Goal: Find specific page/section: Find specific page/section

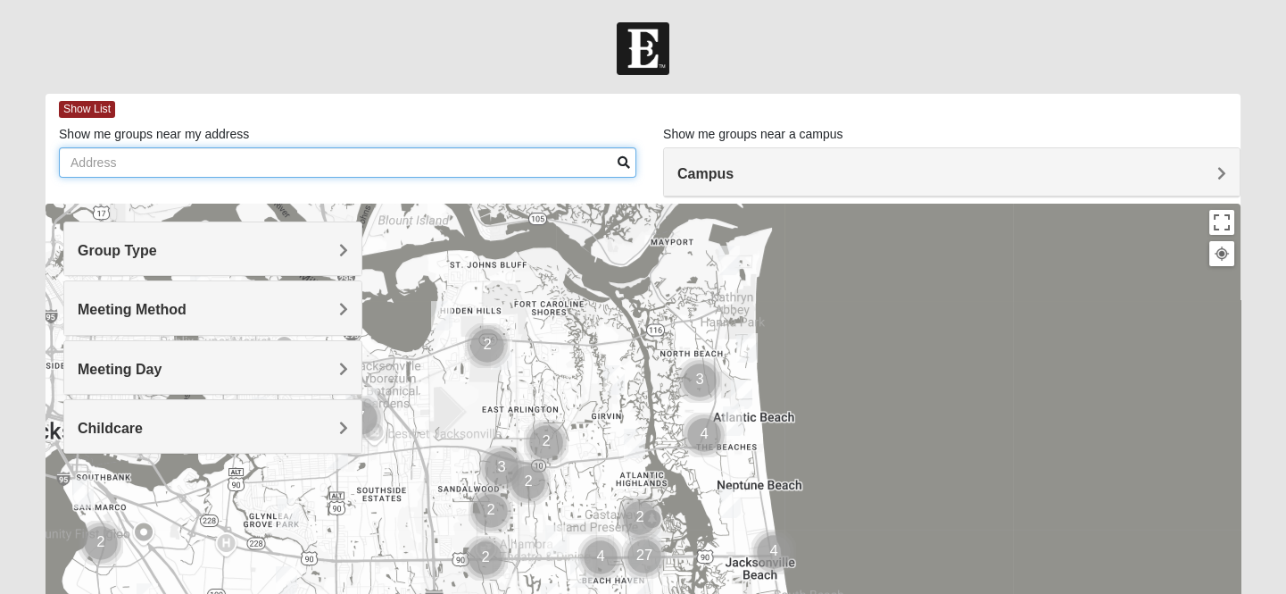
click at [161, 167] on input "Show me groups near my address" at bounding box center [348, 162] width 578 height 30
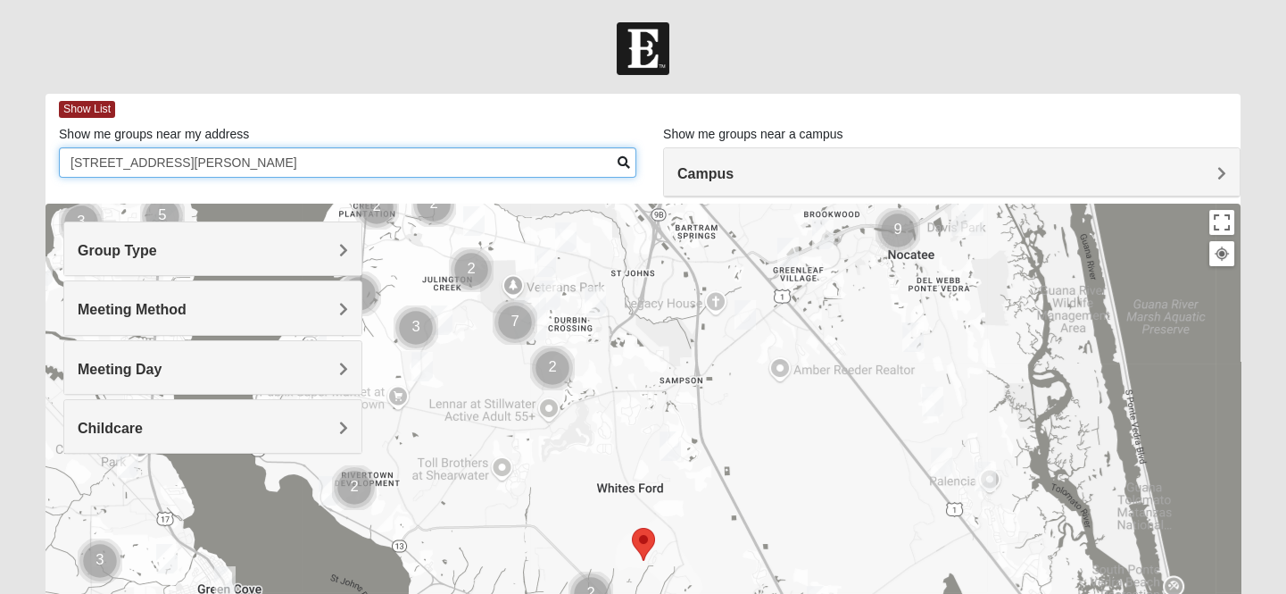
type input "[STREET_ADDRESS][PERSON_NAME]"
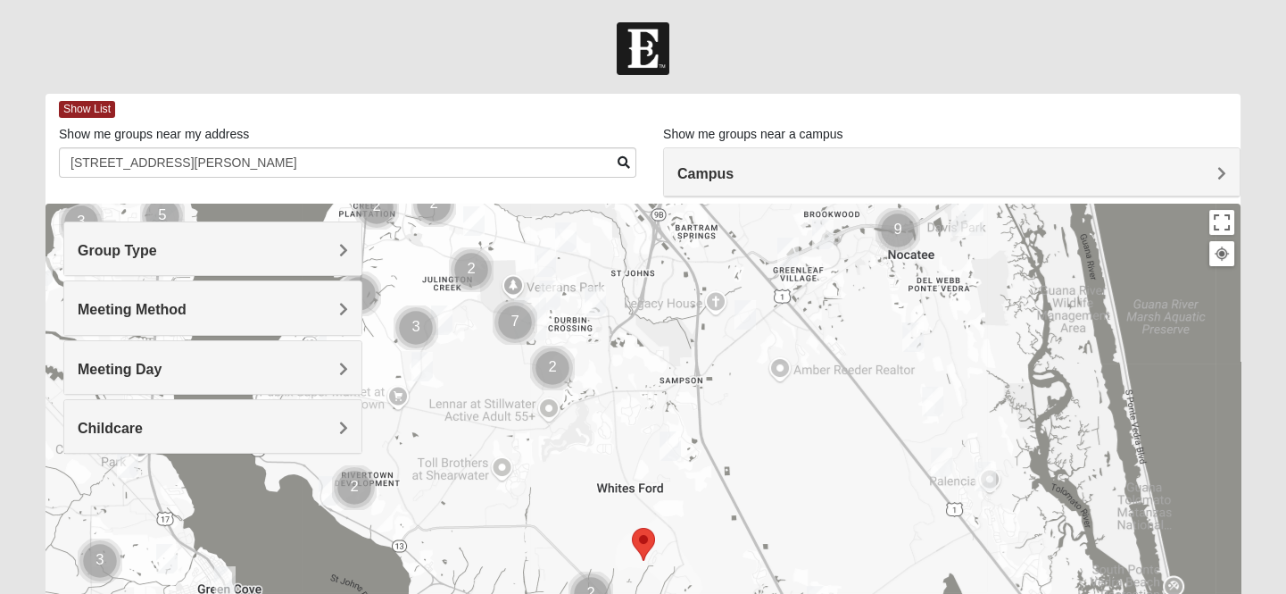
drag, startPoint x: 619, startPoint y: 467, endPoint x: 603, endPoint y: 342, distance: 126.1
click at [603, 342] on div at bounding box center [643, 561] width 1195 height 714
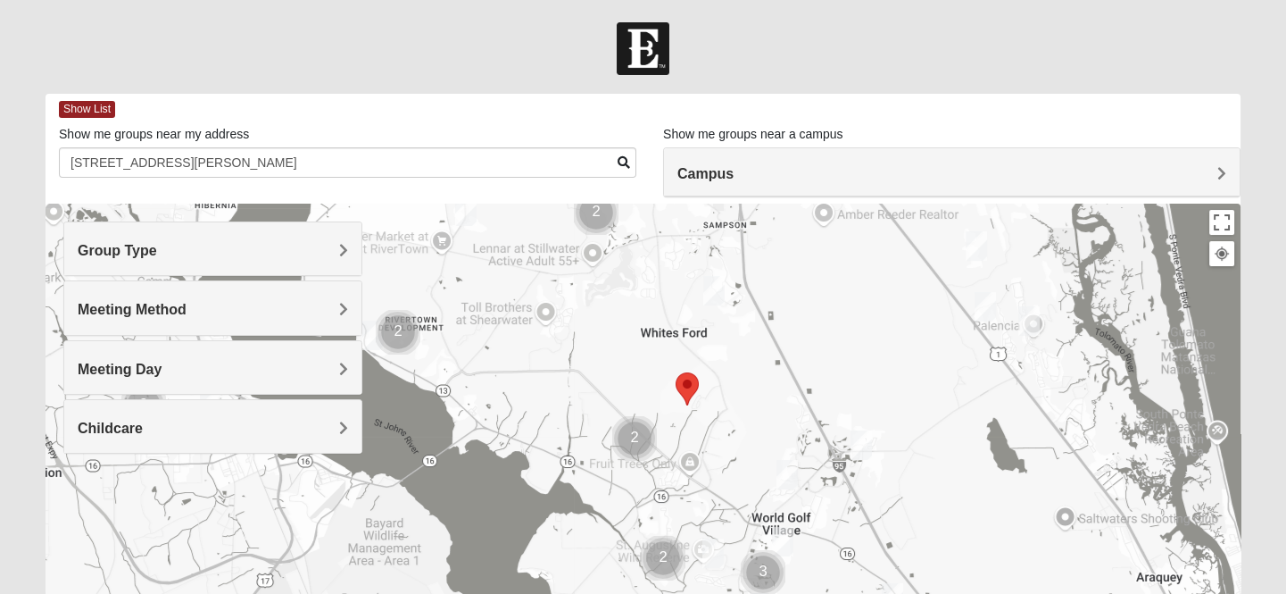
drag, startPoint x: 585, startPoint y: 467, endPoint x: 635, endPoint y: 329, distance: 146.3
click at [635, 329] on div at bounding box center [643, 561] width 1195 height 714
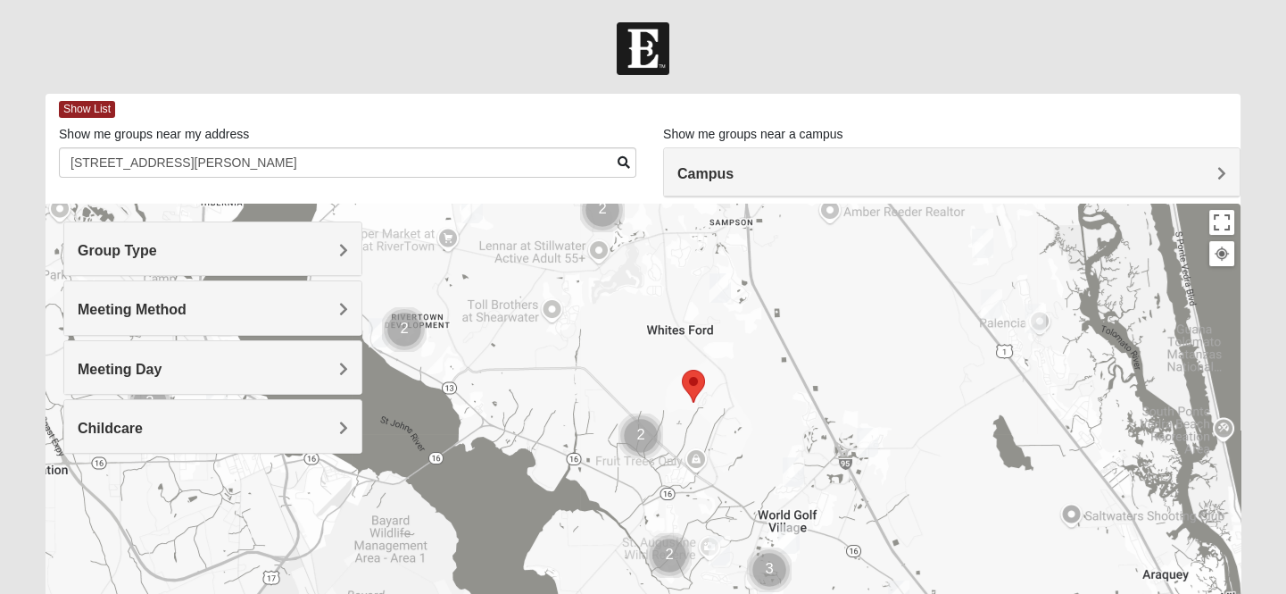
click at [696, 381] on img "Selected Address" at bounding box center [693, 385] width 37 height 47
click at [795, 471] on img "1825 Mixed Barfield 32092" at bounding box center [794, 472] width 36 height 44
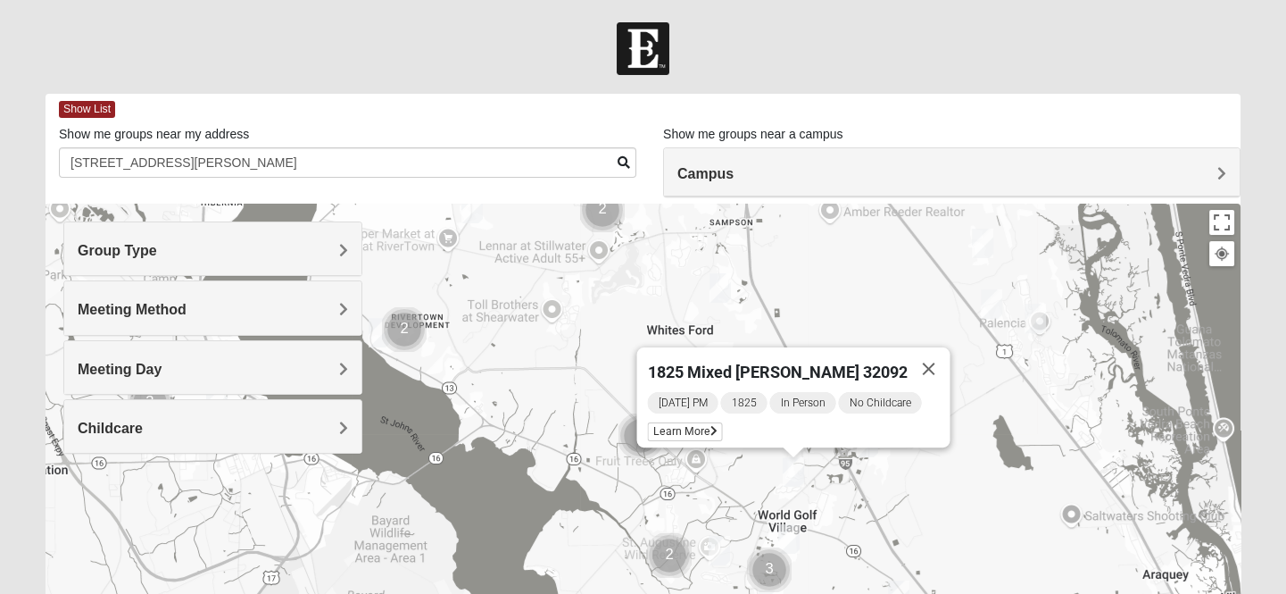
click at [790, 534] on img "Womens Shesterenko 32092" at bounding box center [789, 539] width 36 height 44
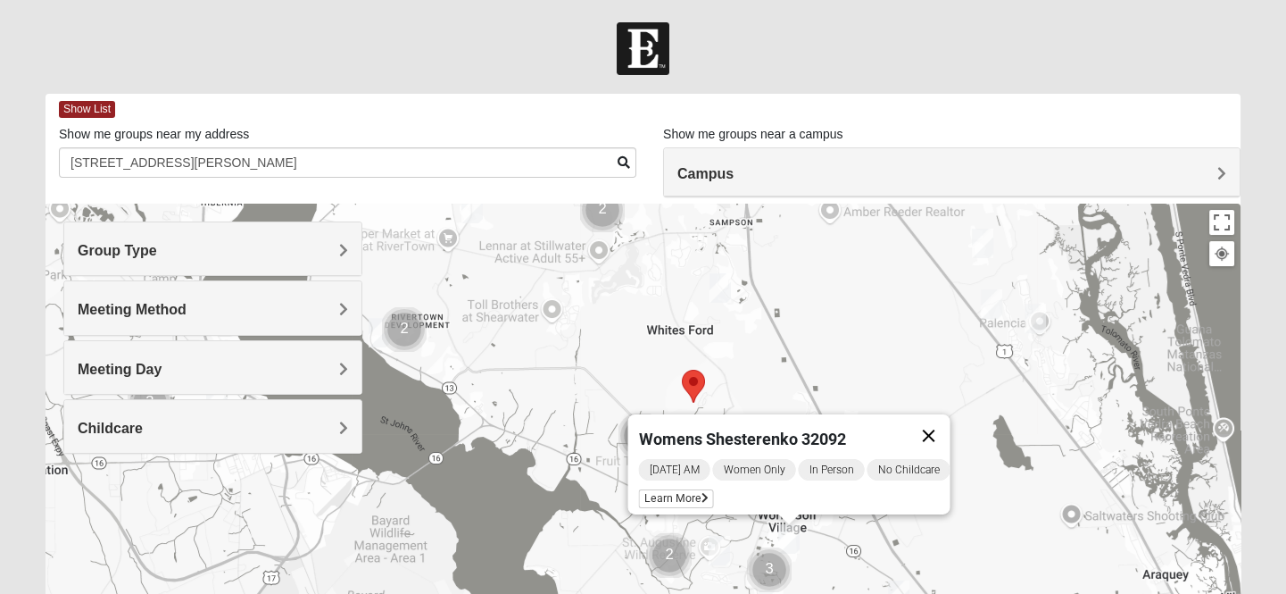
click at [937, 426] on button "Close" at bounding box center [928, 435] width 43 height 43
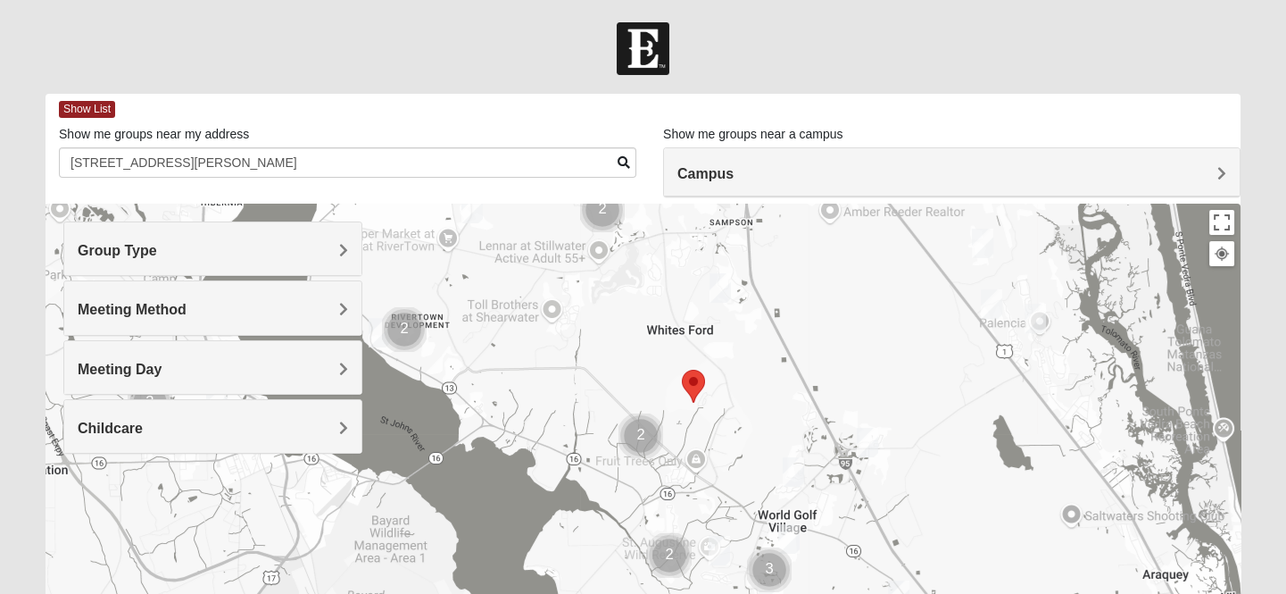
click at [721, 555] on img "Womens Shelton, McNutt 32092" at bounding box center [720, 550] width 36 height 44
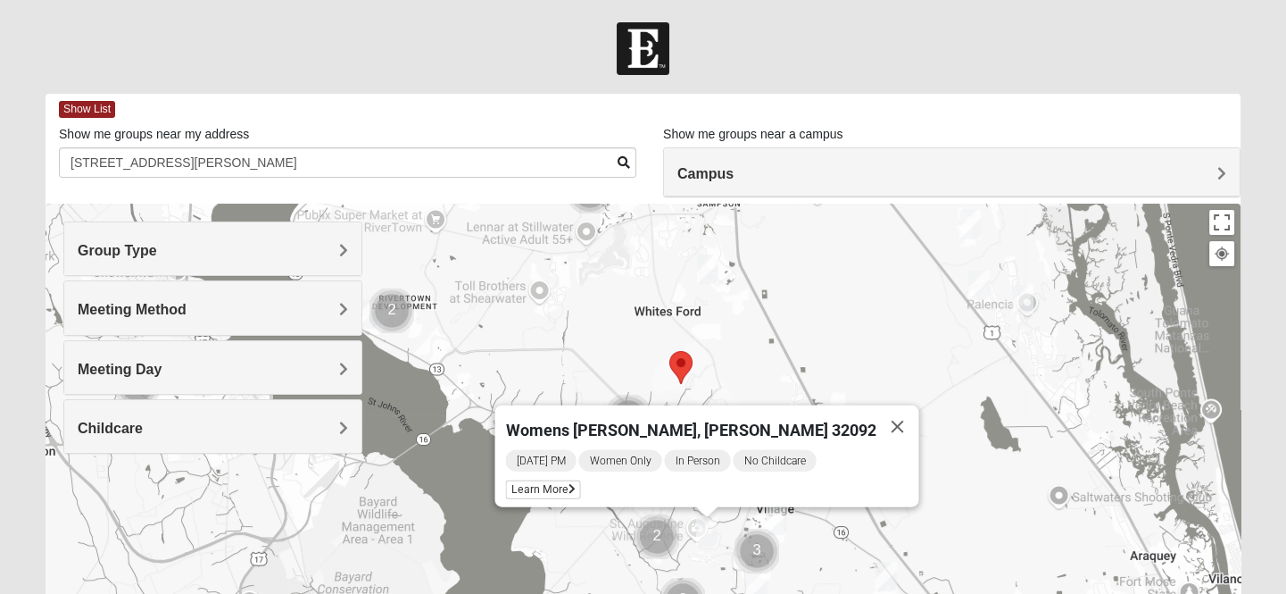
drag, startPoint x: 874, startPoint y: 376, endPoint x: 861, endPoint y: 358, distance: 21.8
click at [861, 357] on div "Womens [PERSON_NAME], [PERSON_NAME] 32092 [DATE] PM Women Only In Person No Chi…" at bounding box center [643, 561] width 1195 height 714
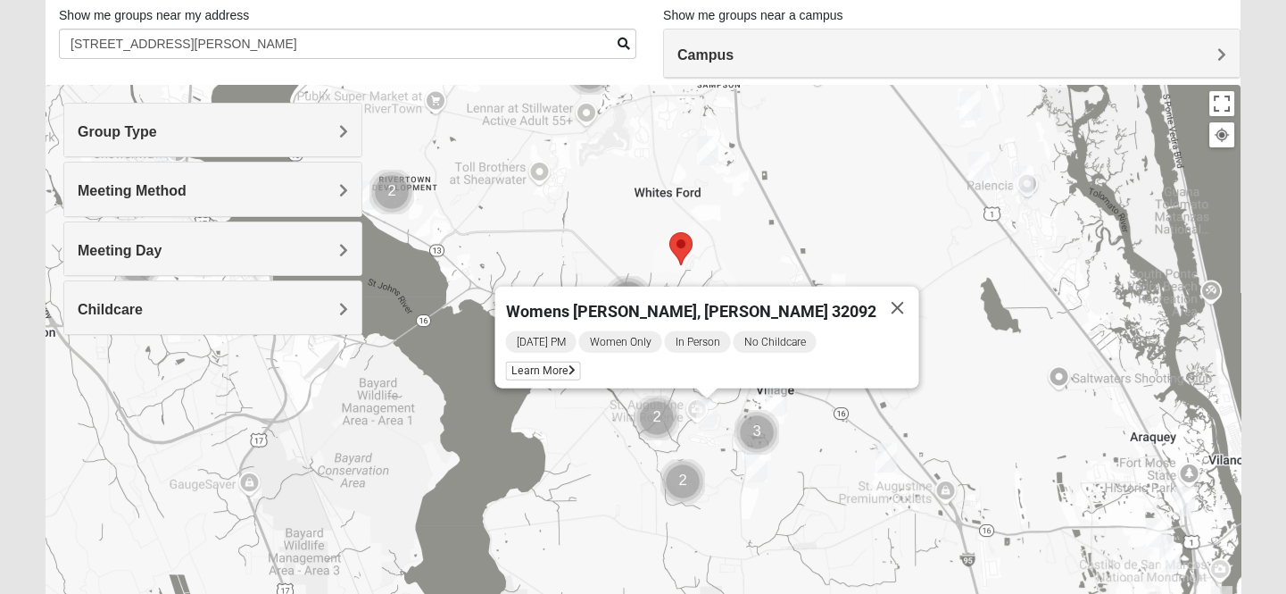
scroll to position [64, 0]
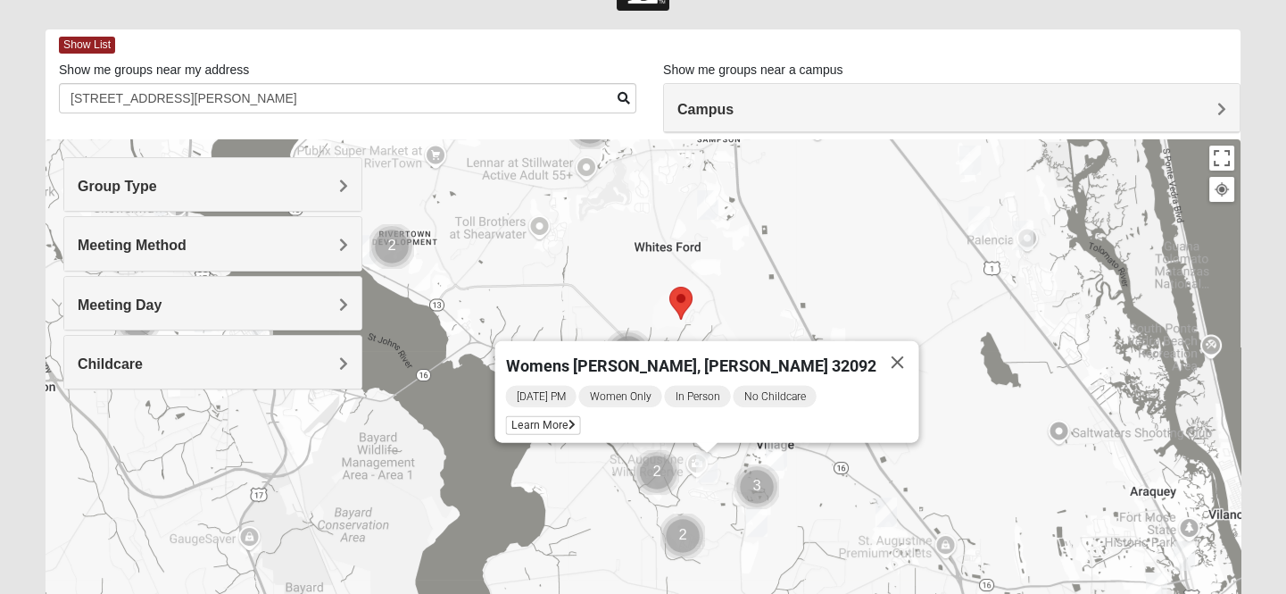
click at [973, 221] on img "Mixed Gerville-Reache 32095" at bounding box center [979, 221] width 36 height 44
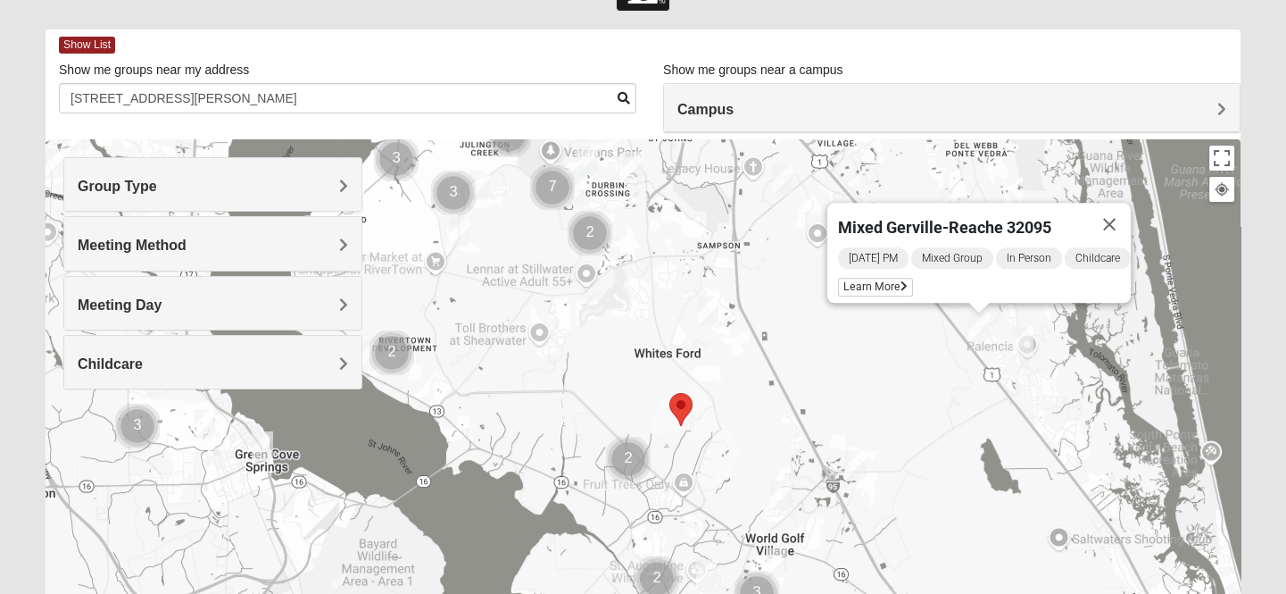
click at [710, 312] on img "Mixed Stevens 32092" at bounding box center [708, 311] width 36 height 44
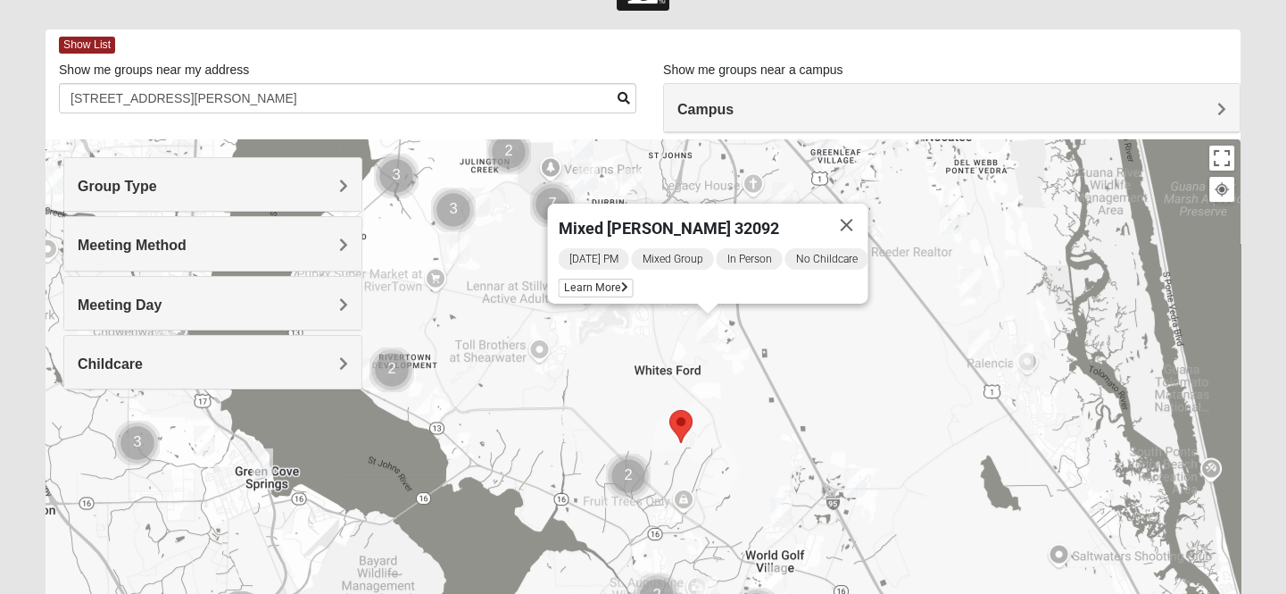
click at [858, 482] on img "Mixed Owen/Monk 32095" at bounding box center [855, 483] width 36 height 44
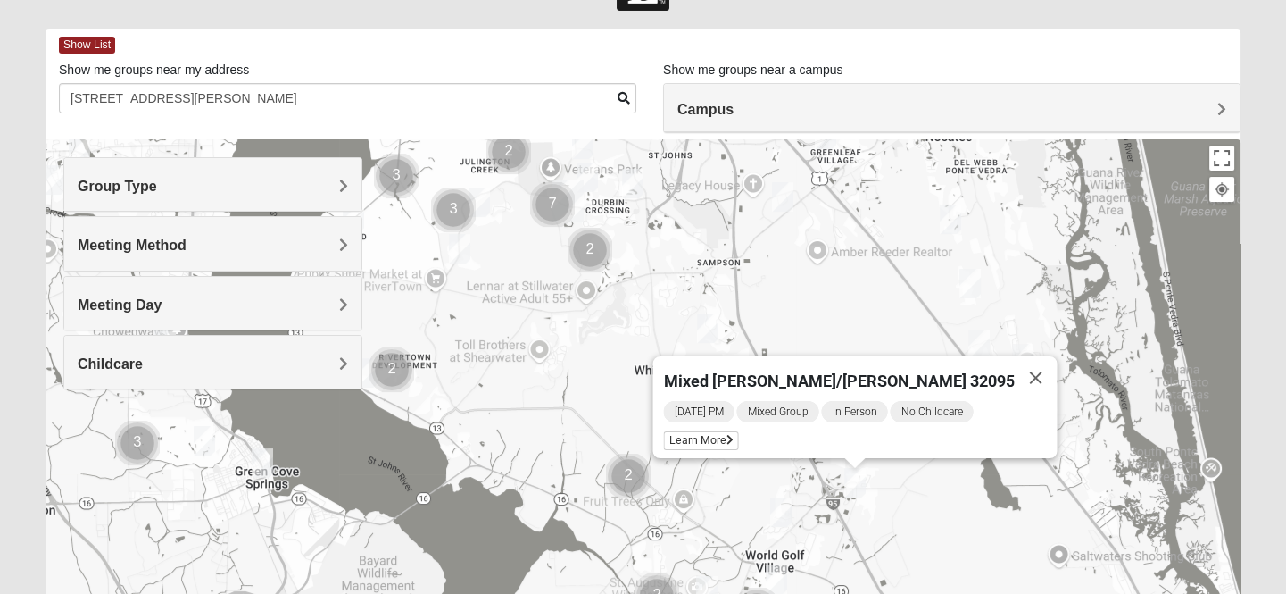
click at [740, 119] on div "Campus" at bounding box center [952, 108] width 576 height 48
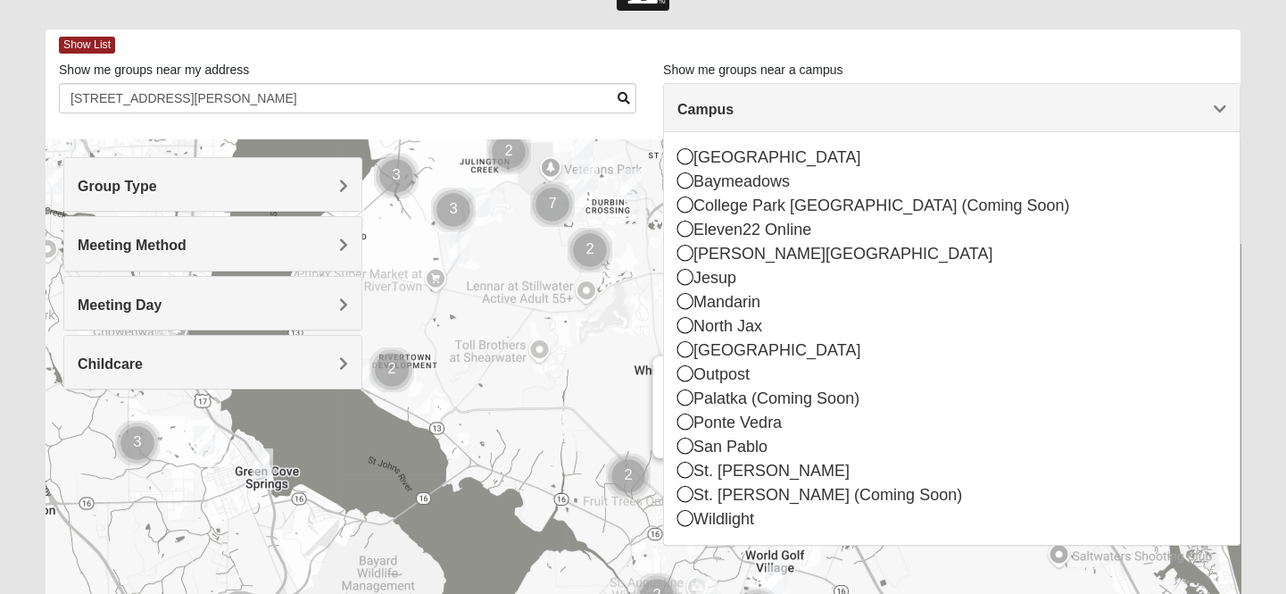
scroll to position [172, 0]
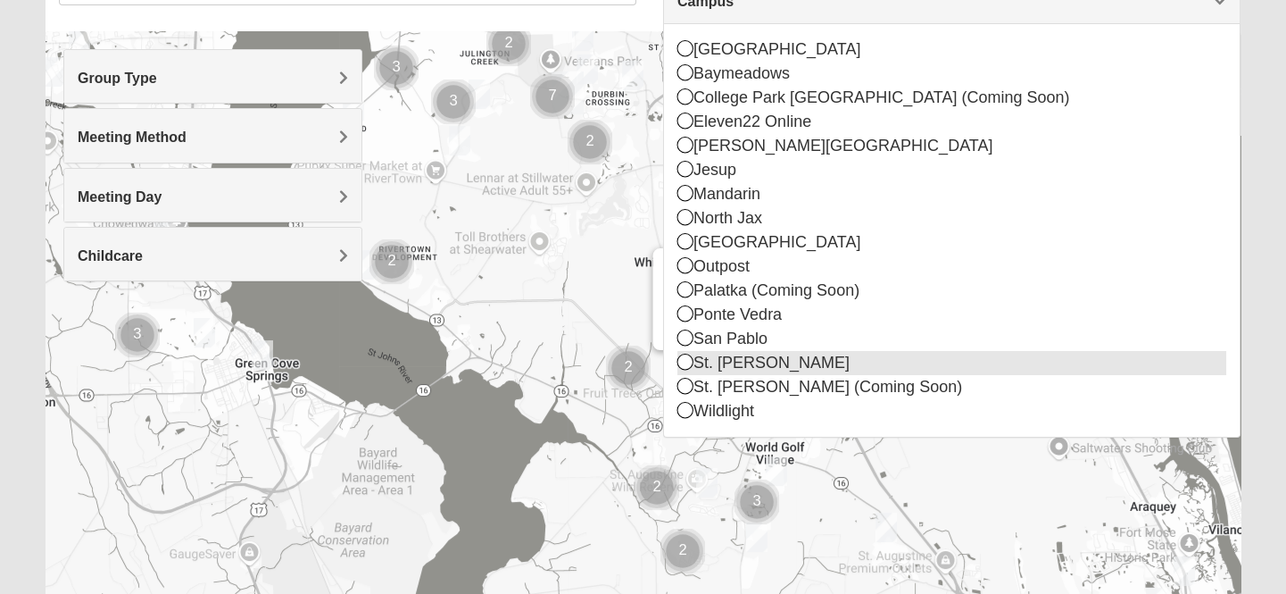
click at [685, 357] on icon at bounding box center [686, 361] width 16 height 16
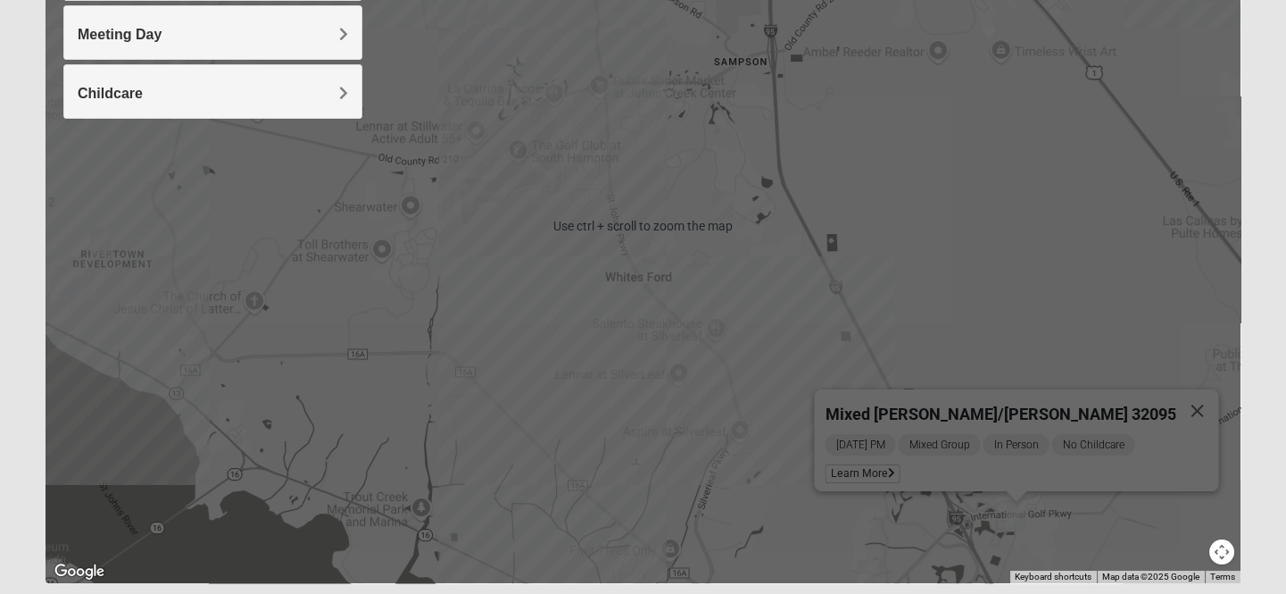
scroll to position [389, 0]
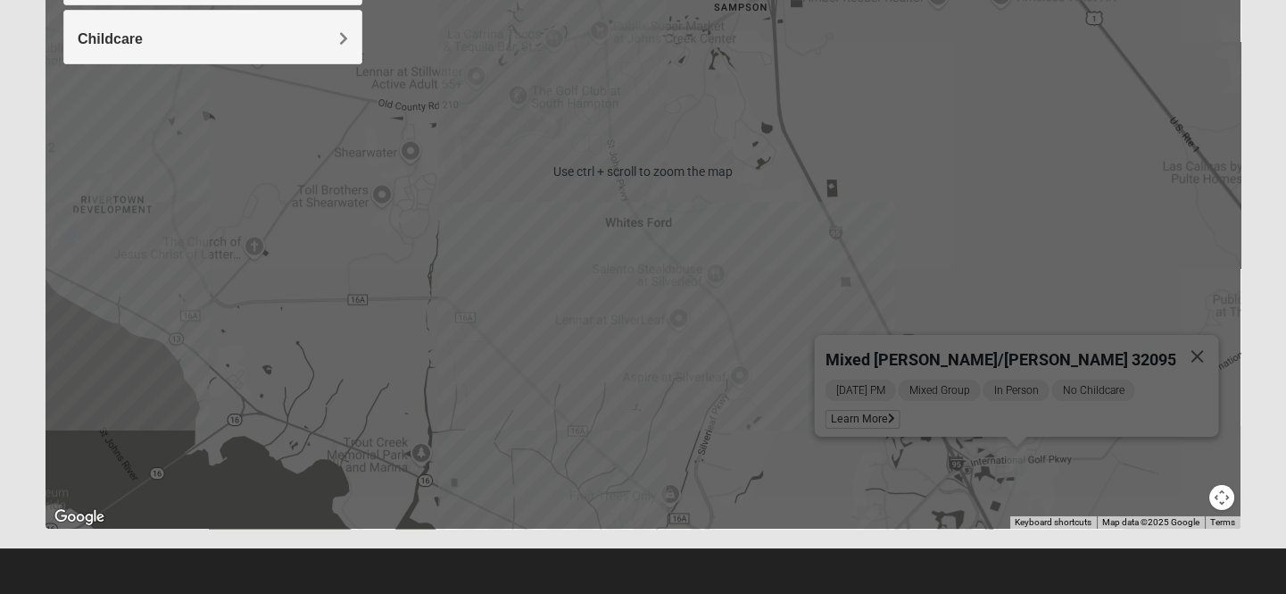
click at [1107, 348] on div "Mixed [PERSON_NAME]/[PERSON_NAME] 32095" at bounding box center [1000, 356] width 351 height 43
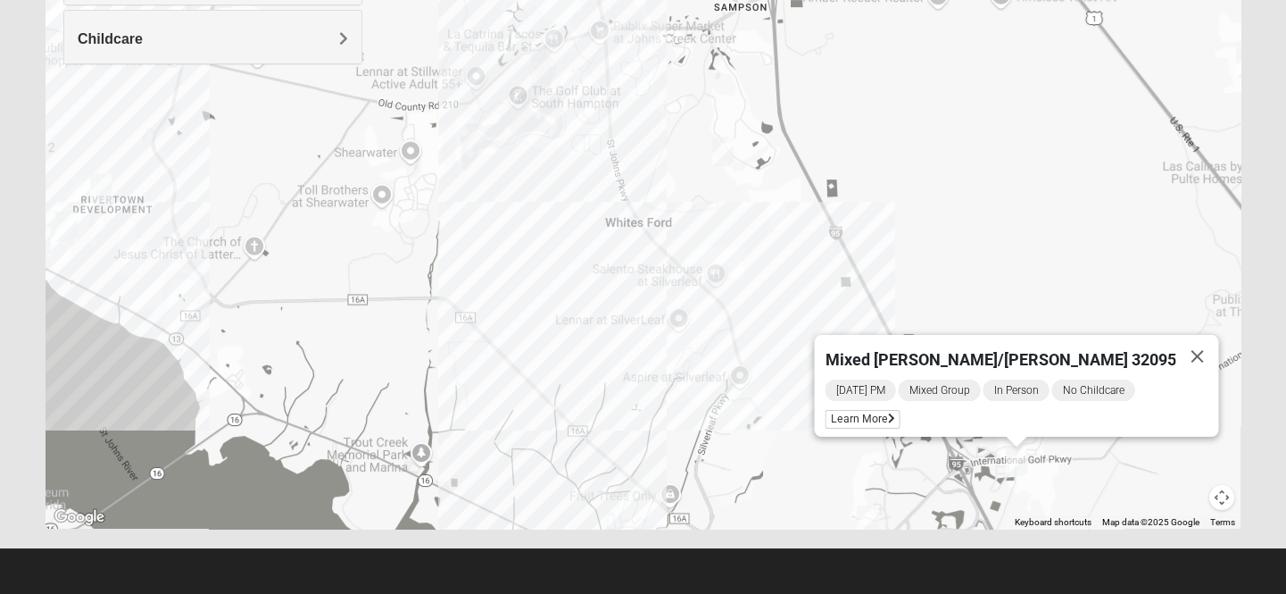
click at [544, 206] on div "Mixed [PERSON_NAME]/[PERSON_NAME] 32095 [DATE] PM Mixed Group In Person No Chil…" at bounding box center [643, 171] width 1195 height 714
click at [723, 145] on img "Mixed Stevens 32092" at bounding box center [723, 151] width 36 height 44
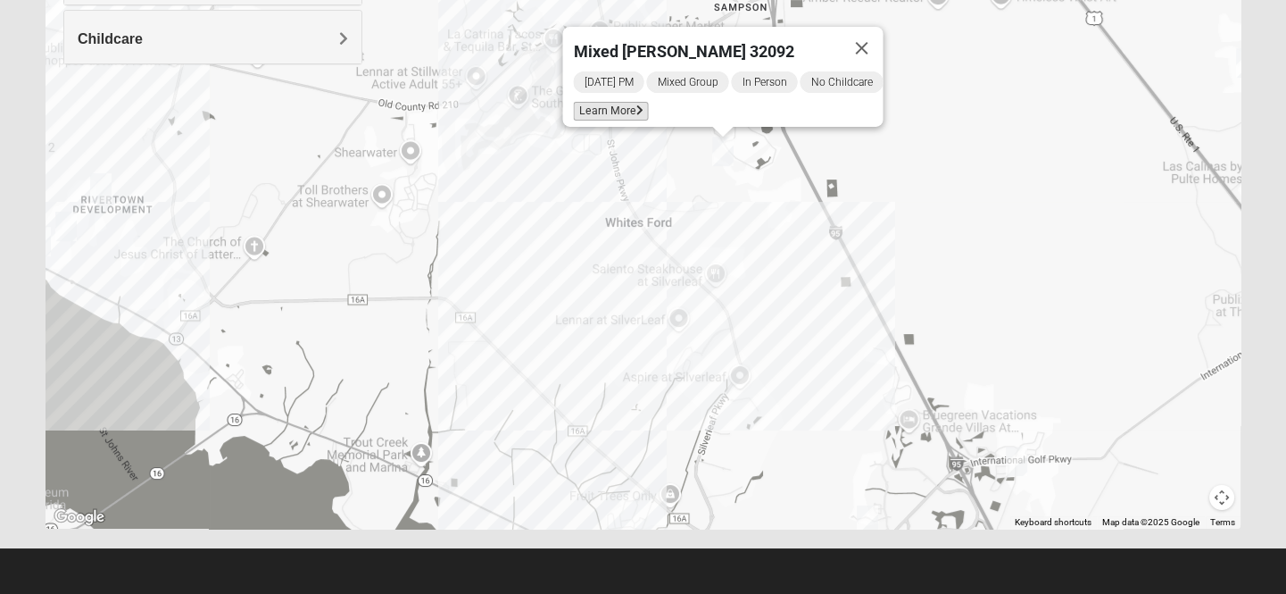
click at [606, 102] on span "Learn More" at bounding box center [610, 111] width 75 height 19
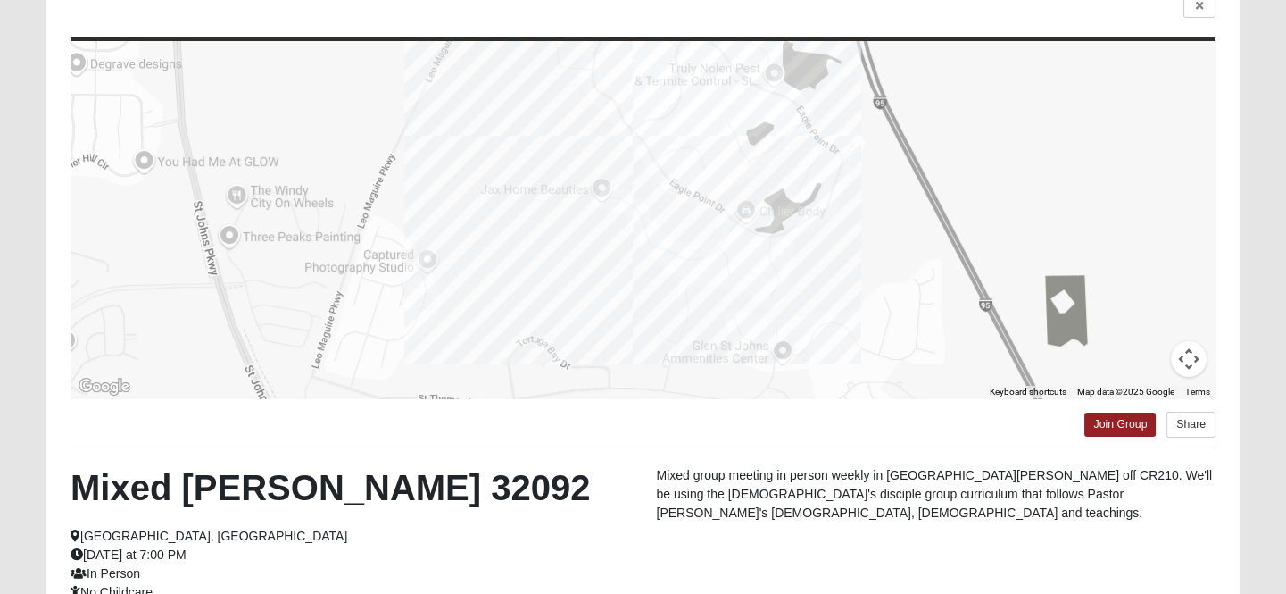
scroll to position [46, 0]
